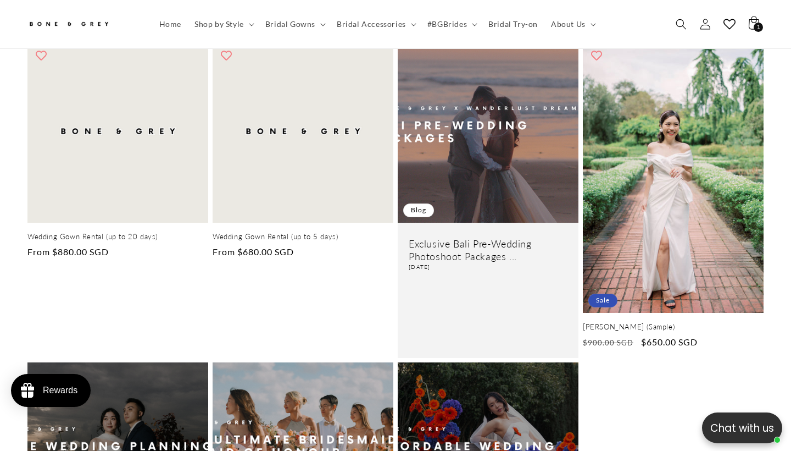
scroll to position [268, 0]
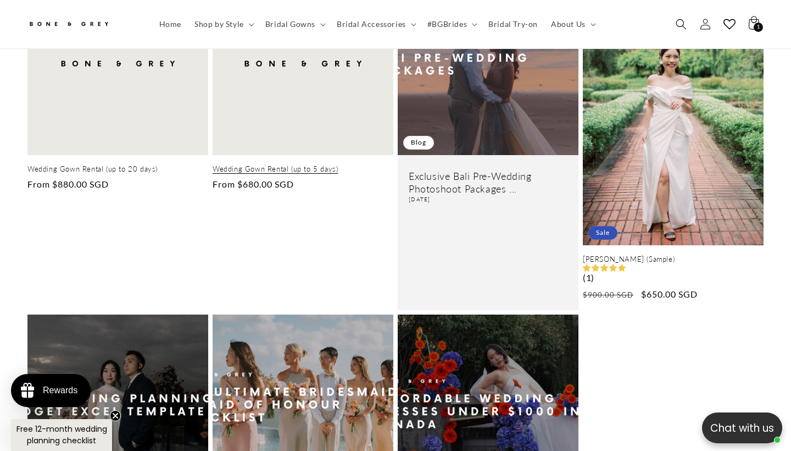
click at [337, 164] on link "Wedding Gown Rental (up to 5 days)" at bounding box center [303, 168] width 181 height 9
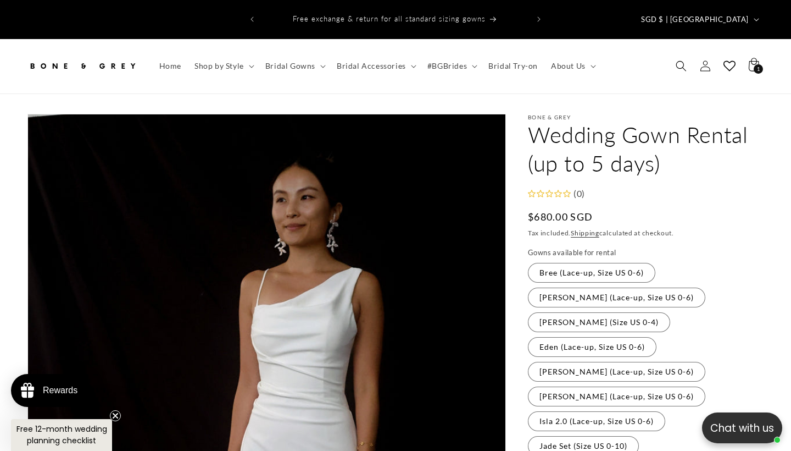
scroll to position [0, 534]
click at [65, 54] on img at bounding box center [82, 66] width 110 height 24
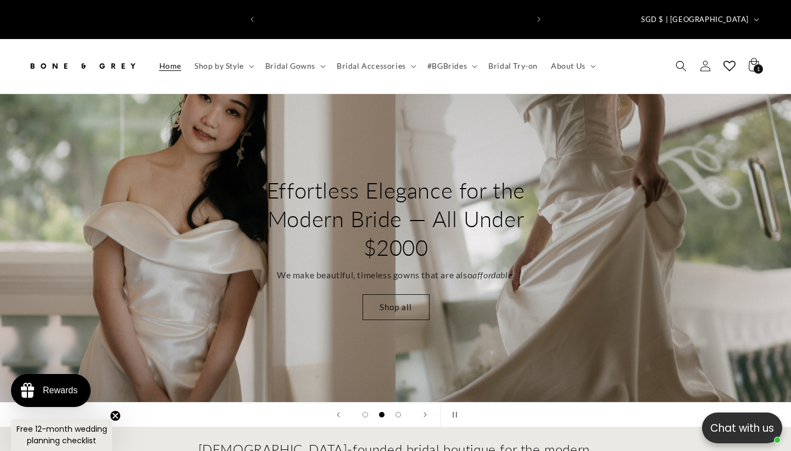
scroll to position [0, 267]
